Goal: Information Seeking & Learning: Learn about a topic

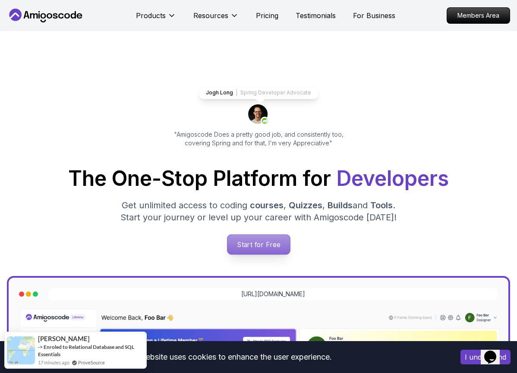
click at [270, 247] on p "Start for Free" at bounding box center [258, 245] width 63 height 20
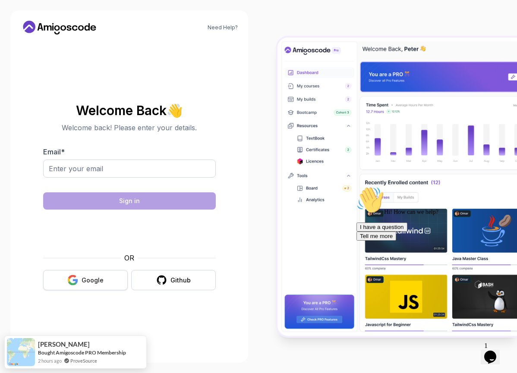
click at [94, 282] on div "Google" at bounding box center [93, 280] width 22 height 9
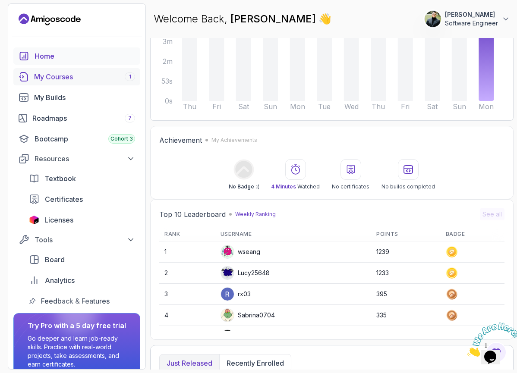
click at [66, 80] on div "My Courses 1" at bounding box center [84, 77] width 101 height 10
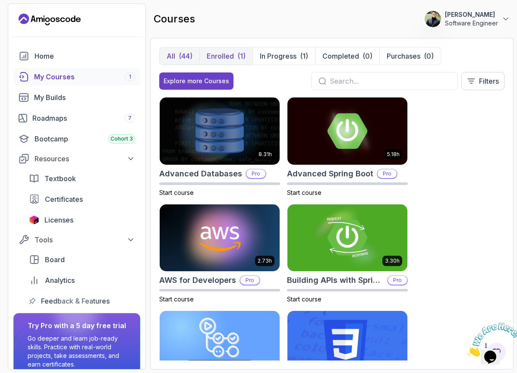
click at [221, 60] on p "Enrolled" at bounding box center [220, 56] width 27 height 10
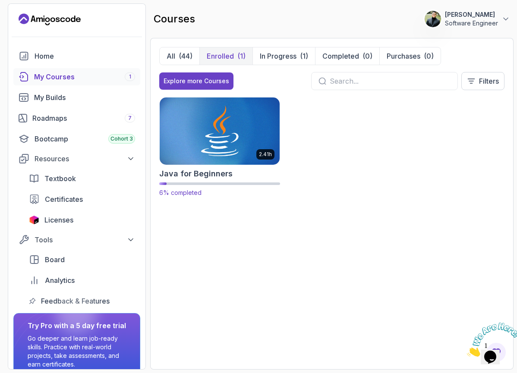
click at [228, 144] on img at bounding box center [220, 131] width 126 height 70
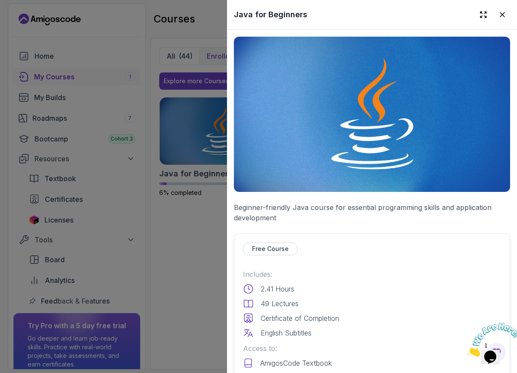
click at [318, 124] on img at bounding box center [372, 114] width 276 height 155
click at [277, 245] on p "Free Course" at bounding box center [270, 249] width 37 height 9
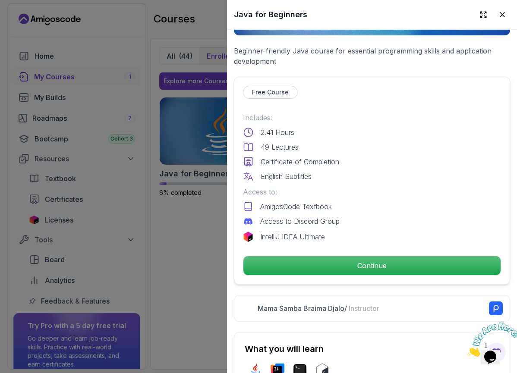
scroll to position [224, 0]
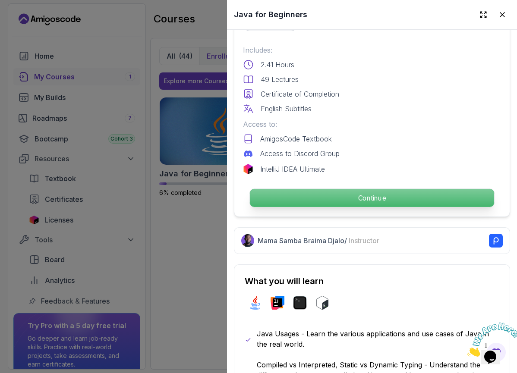
click at [295, 191] on p "Continue" at bounding box center [372, 198] width 244 height 18
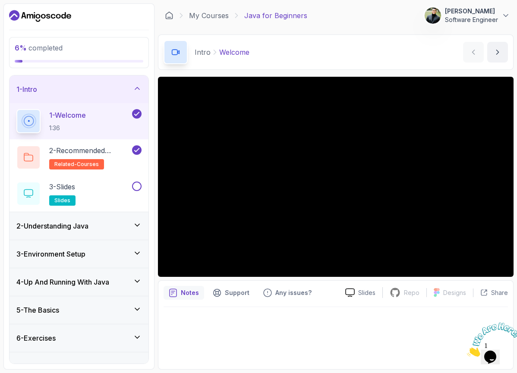
click at [492, 350] on img at bounding box center [493, 340] width 53 height 34
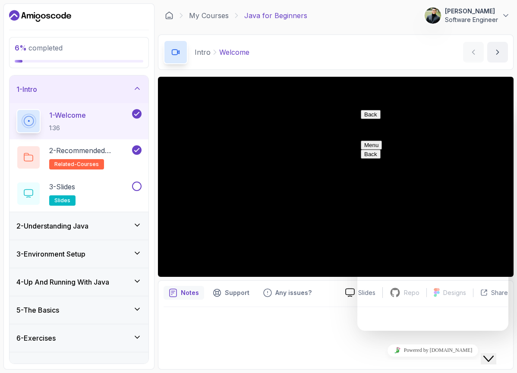
click at [377, 118] on span "Back" at bounding box center [377, 114] width 0 height 6
click at [352, 334] on div at bounding box center [335, 335] width 344 height 57
click at [484, 342] on div "Close Chat This icon closes the chat window." at bounding box center [494, 342] width 21 height 0
click at [490, 354] on icon "Close Chat This icon closes the chat window." at bounding box center [488, 359] width 10 height 10
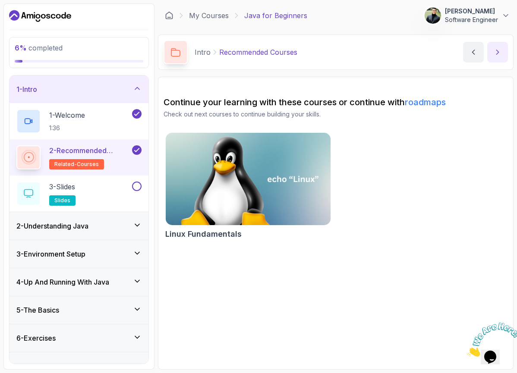
click at [499, 54] on icon "next content" at bounding box center [497, 52] width 9 height 9
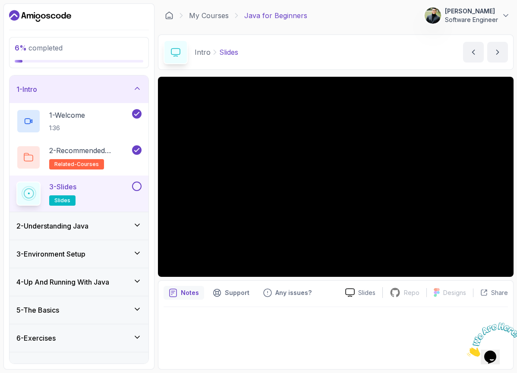
click at [120, 226] on div "2 - Understanding Java" at bounding box center [78, 226] width 125 height 10
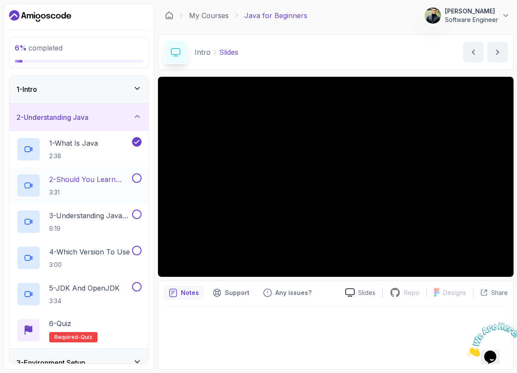
click at [115, 185] on h2 "2 - Should You Learn Java 3:31" at bounding box center [89, 185] width 81 height 22
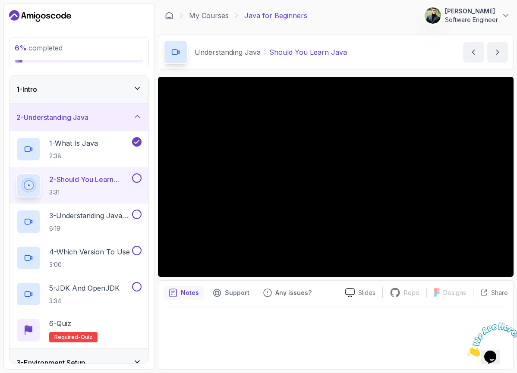
click at [98, 91] on div "1 - Intro" at bounding box center [78, 89] width 125 height 10
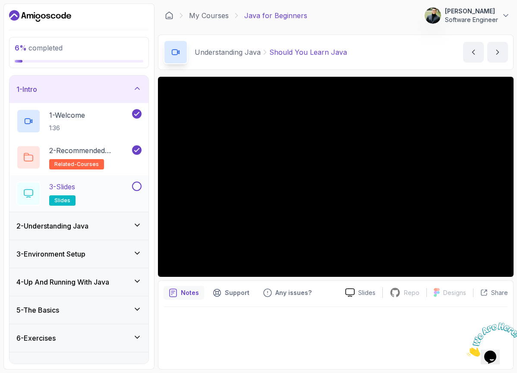
click at [138, 188] on button at bounding box center [136, 186] width 9 height 9
click at [116, 232] on div "2 - Understanding Java" at bounding box center [78, 226] width 139 height 28
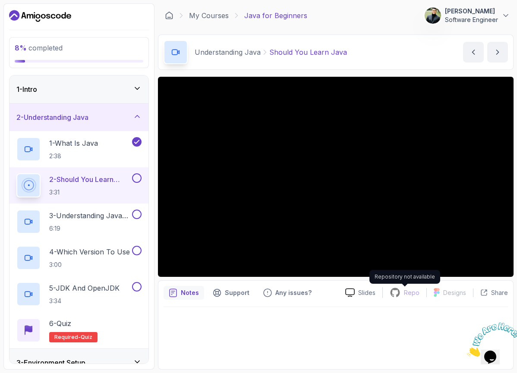
click at [396, 295] on icon at bounding box center [394, 292] width 11 height 11
click at [289, 297] on div "Any issues?" at bounding box center [287, 293] width 59 height 14
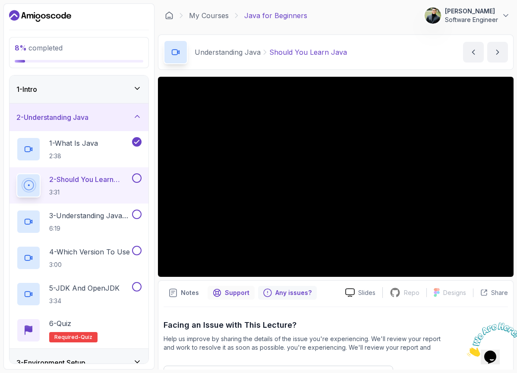
click at [238, 289] on p "Support" at bounding box center [237, 293] width 25 height 9
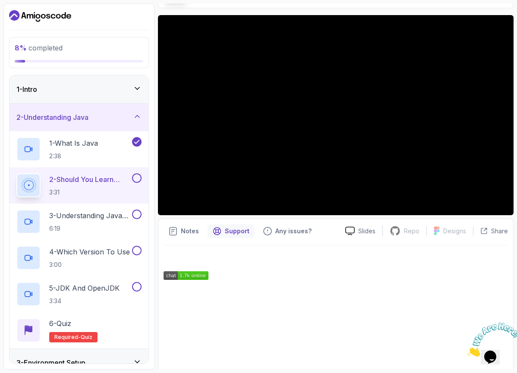
scroll to position [38, 0]
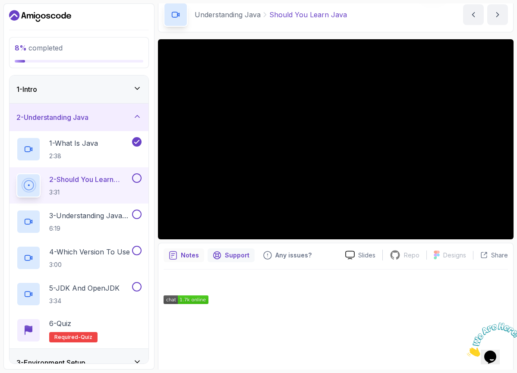
click at [179, 258] on div "Notes" at bounding box center [183, 255] width 41 height 14
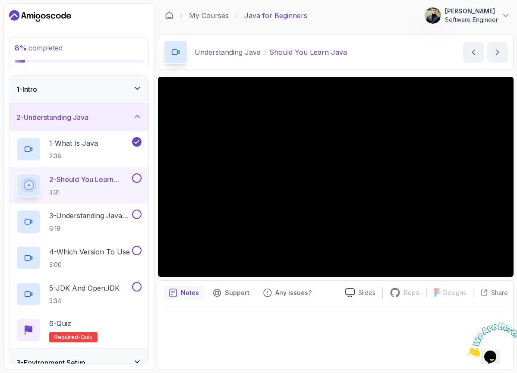
scroll to position [0, 0]
drag, startPoint x: 371, startPoint y: 32, endPoint x: 384, endPoint y: 51, distance: 22.4
click at [384, 52] on div "Understanding Java Should You Learn Java Should You Learn Java by nelson" at bounding box center [335, 52] width 355 height 35
